Goal: Task Accomplishment & Management: Manage account settings

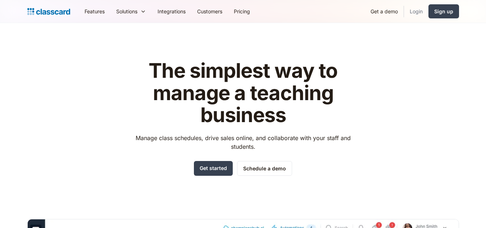
click at [418, 12] on link "Login" at bounding box center [416, 11] width 24 height 16
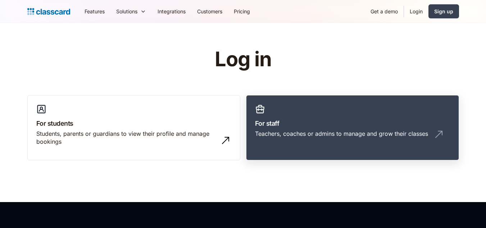
click at [280, 131] on div "Teachers, coaches or admins to manage and grow their classes" at bounding box center [341, 134] width 173 height 8
